Goal: Information Seeking & Learning: Find specific fact

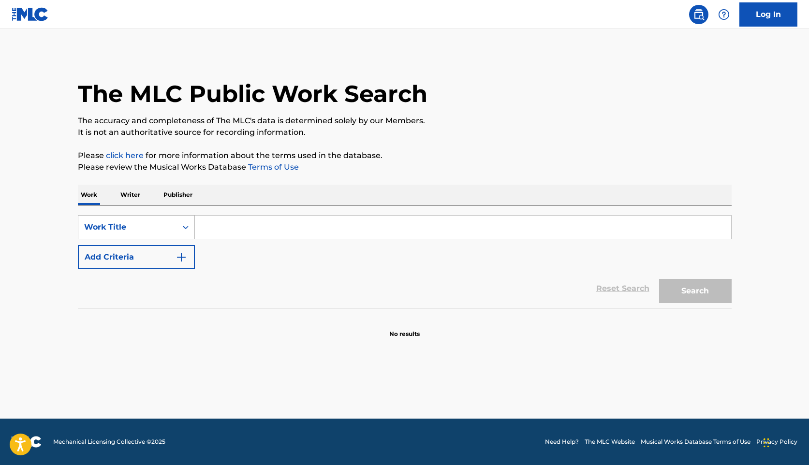
click at [162, 227] on div "Work Title" at bounding box center [127, 227] width 87 height 12
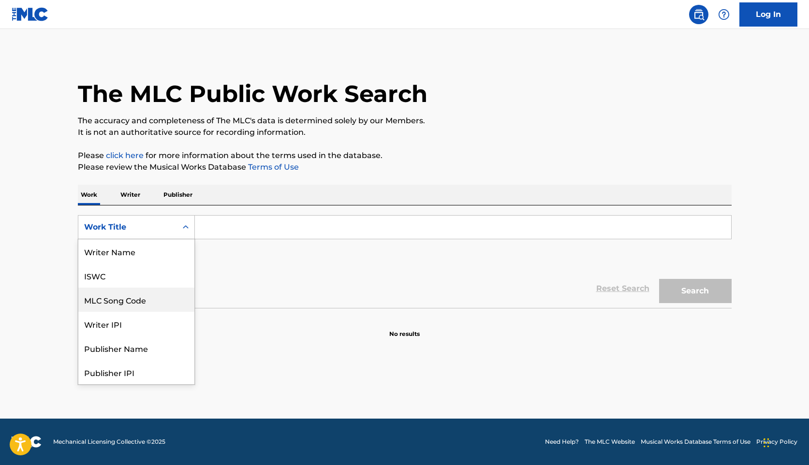
scroll to position [48, 0]
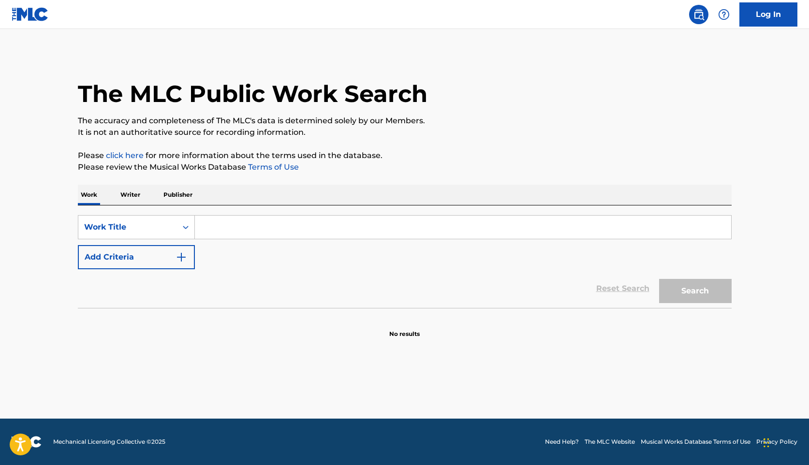
click at [252, 224] on input "Search Form" at bounding box center [463, 227] width 536 height 23
paste input "Galassie"
type input "Galassie"
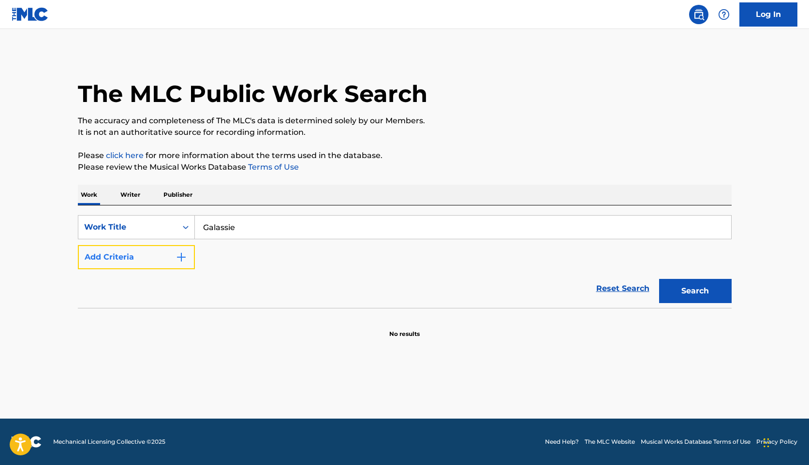
click at [174, 252] on button "Add Criteria" at bounding box center [136, 257] width 117 height 24
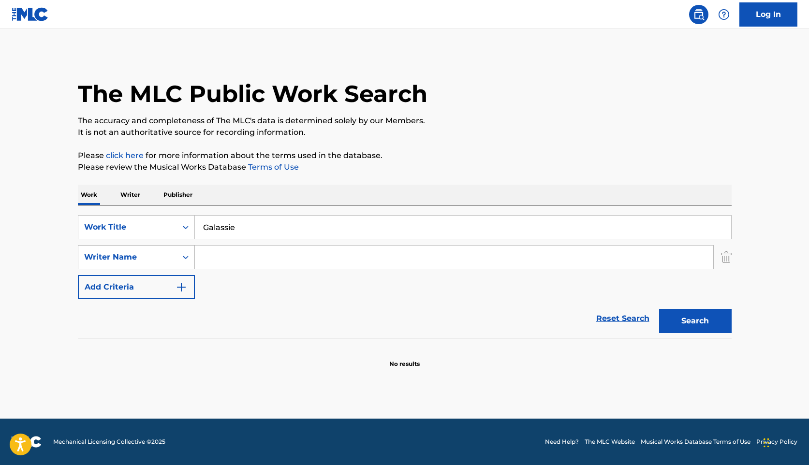
click at [149, 257] on div "Writer Name" at bounding box center [127, 257] width 87 height 12
click at [260, 293] on div "SearchWithCriteria76ce1942-3f1e-4d97-9bf6-251b6bcdf45a Work Title Galassie Sear…" at bounding box center [405, 257] width 654 height 84
click at [142, 261] on div "Writer Name" at bounding box center [127, 257] width 87 height 12
click at [250, 297] on div "SearchWithCriteria76ce1942-3f1e-4d97-9bf6-251b6bcdf45a Work Title Galassie Sear…" at bounding box center [405, 257] width 654 height 84
click at [723, 255] on img "Search Form" at bounding box center [726, 257] width 11 height 24
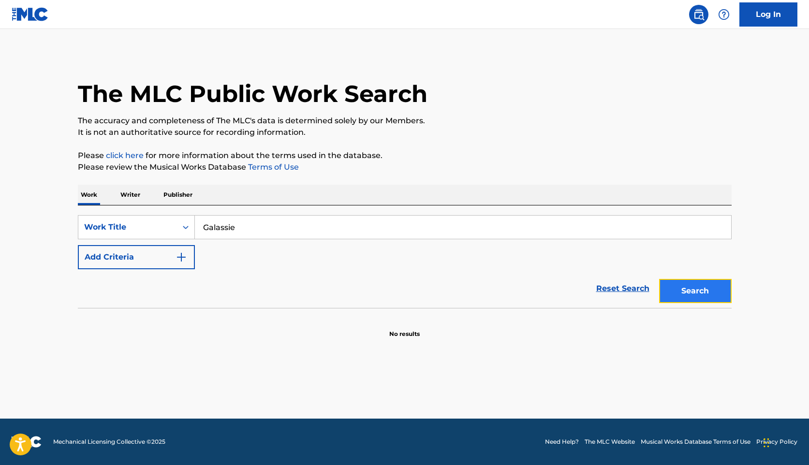
click at [700, 290] on button "Search" at bounding box center [695, 291] width 73 height 24
click at [254, 239] on div "Galassie" at bounding box center [463, 227] width 537 height 24
click at [259, 225] on input "Galassie" at bounding box center [463, 227] width 536 height 23
